Goal: Check status: Check status

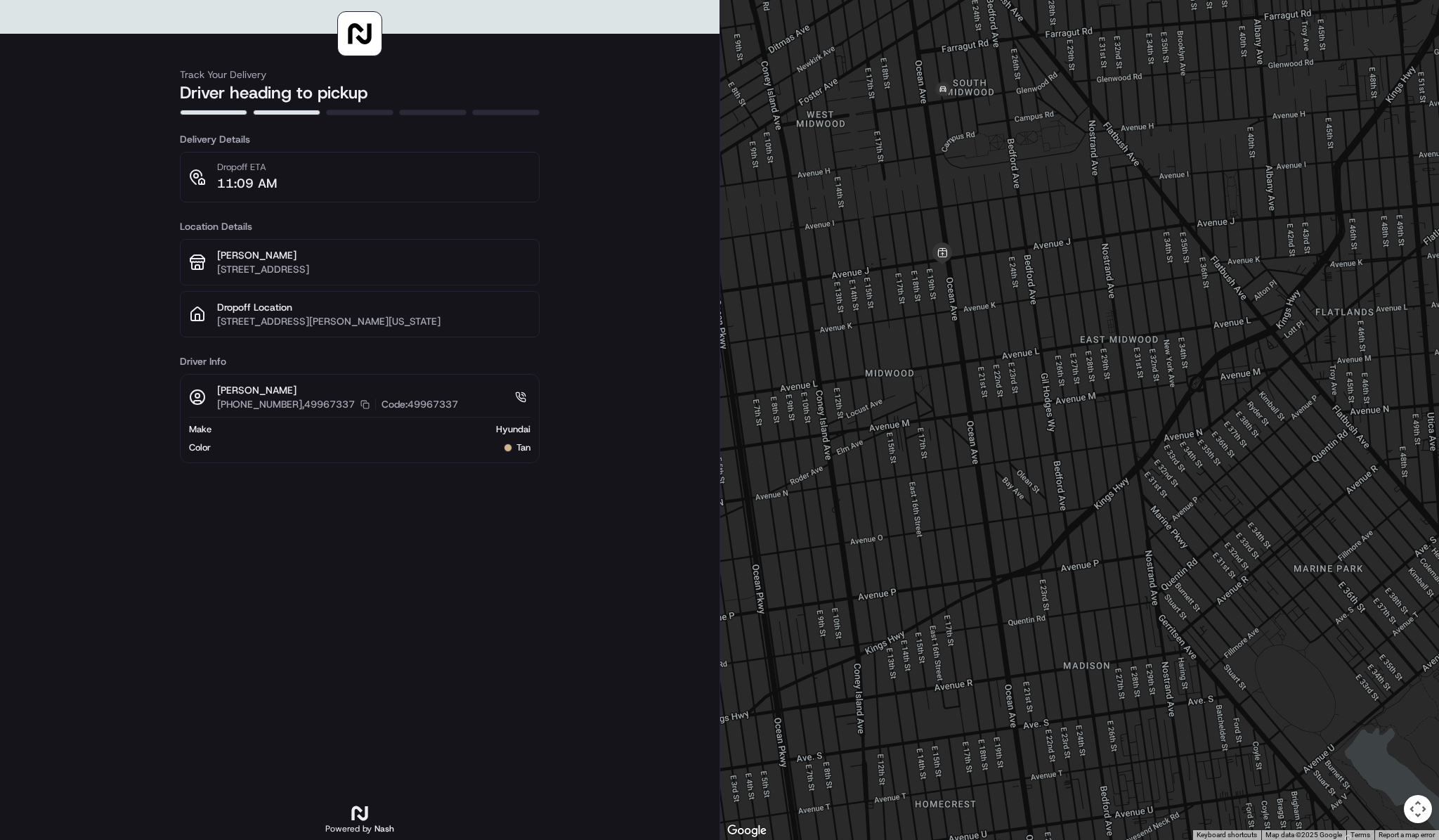
drag, startPoint x: 1169, startPoint y: 565, endPoint x: 838, endPoint y: 183, distance: 505.5
click at [838, 183] on div at bounding box center [1079, 420] width 719 height 840
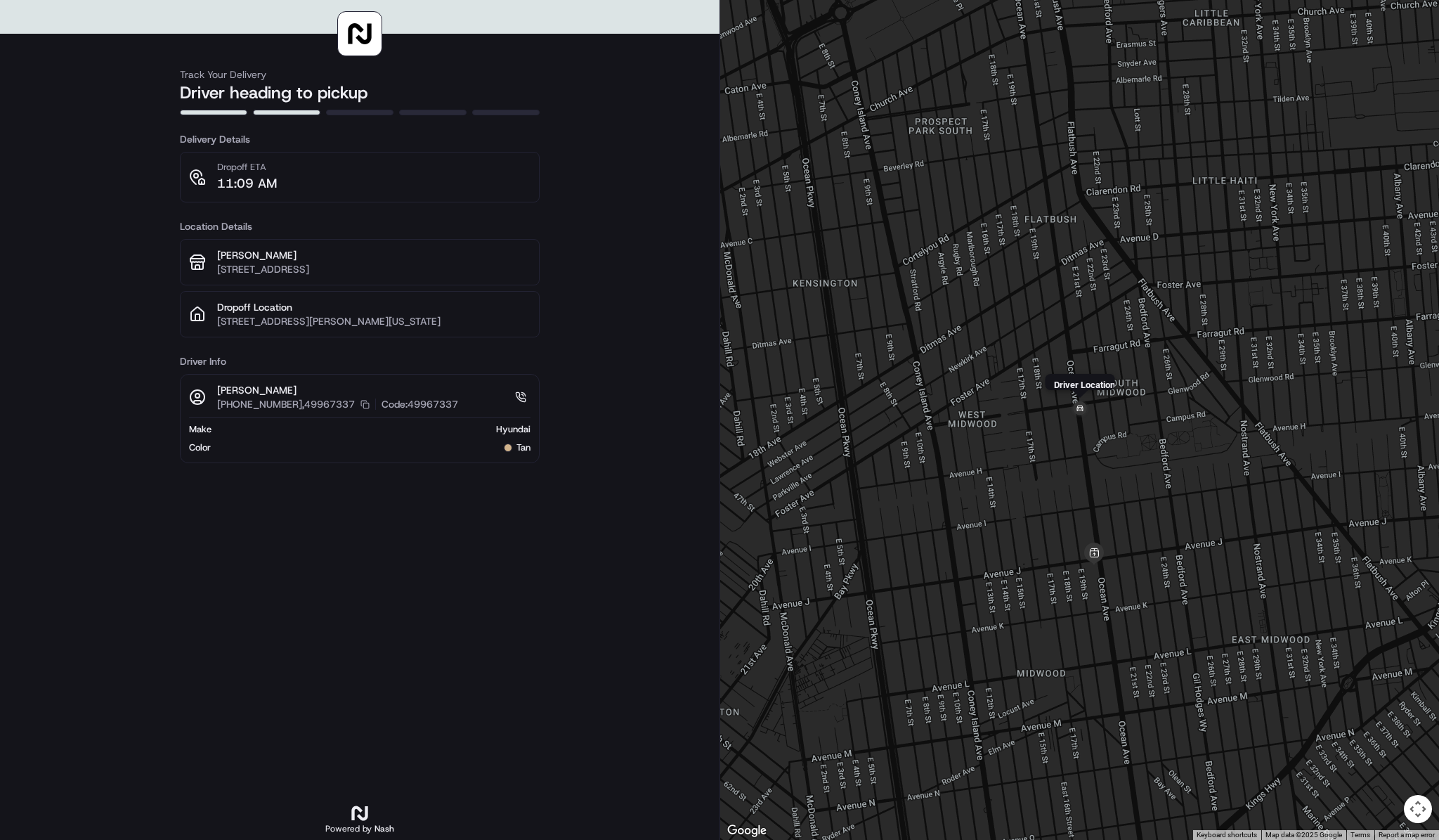
click at [1084, 411] on img at bounding box center [1080, 408] width 23 height 23
